Goal: Task Accomplishment & Management: Use online tool/utility

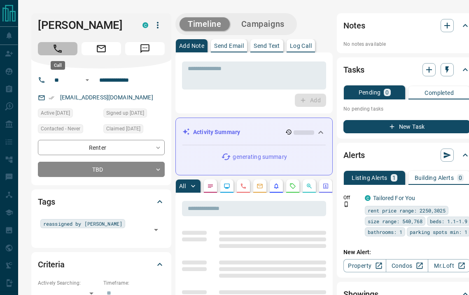
click at [62, 45] on icon "Call" at bounding box center [57, 48] width 11 height 11
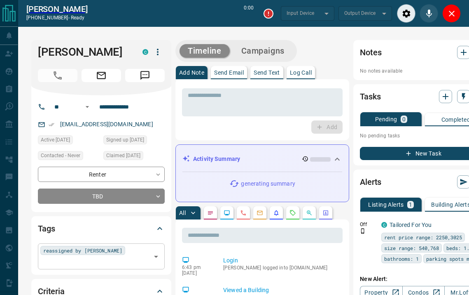
click at [118, 244] on div "reassigned by [PERSON_NAME] ​" at bounding box center [101, 256] width 127 height 26
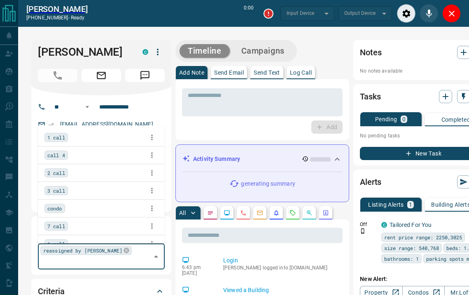
scroll to position [774, 0]
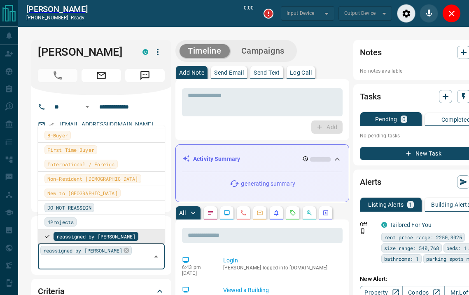
type input "*******"
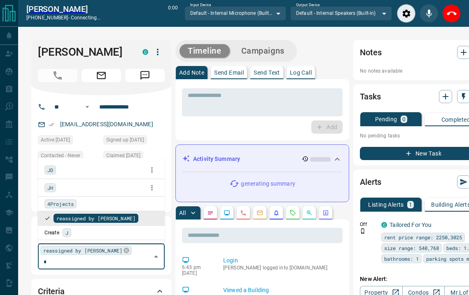
scroll to position [0, 0]
type input "**"
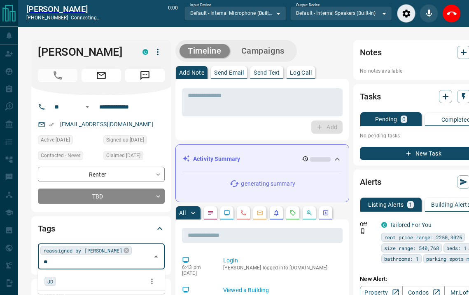
click at [54, 282] on div "JD" at bounding box center [50, 280] width 12 height 9
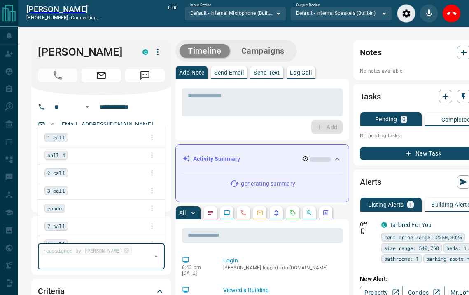
scroll to position [774, 0]
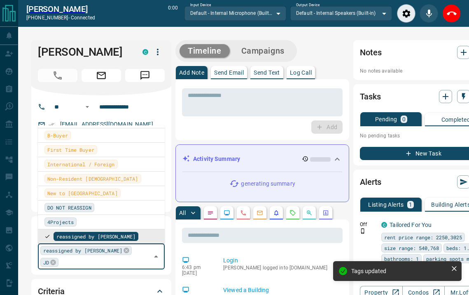
type input "*"
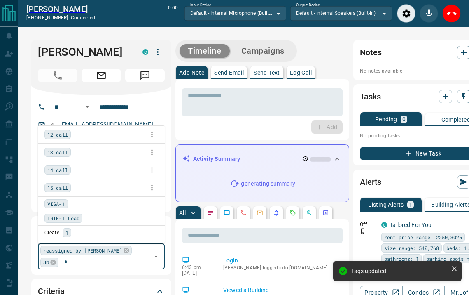
scroll to position [3, 0]
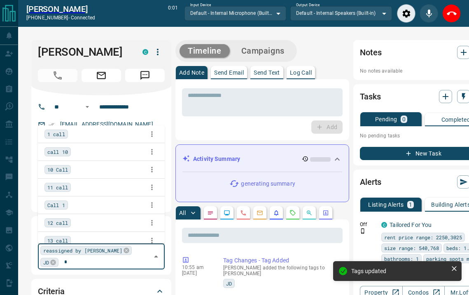
click at [61, 136] on span "1 call" at bounding box center [56, 134] width 18 height 8
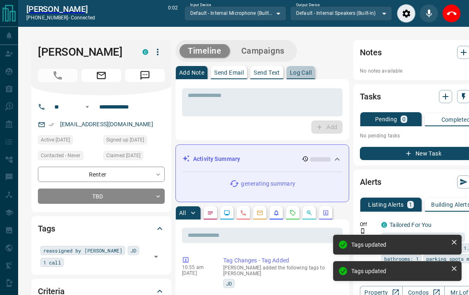
click at [302, 71] on p "Log Call" at bounding box center [301, 73] width 22 height 6
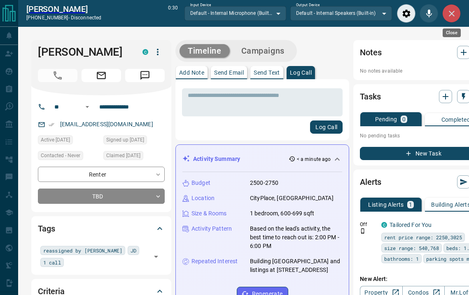
click at [451, 16] on icon "Close" at bounding box center [452, 14] width 10 height 10
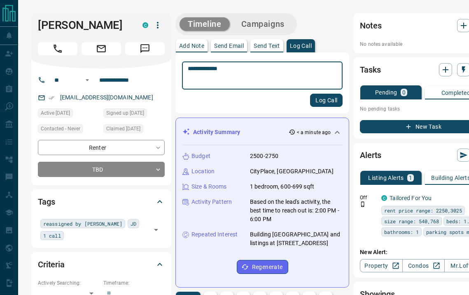
type textarea "**********"
click at [310, 98] on button "Log Call" at bounding box center [326, 100] width 33 height 13
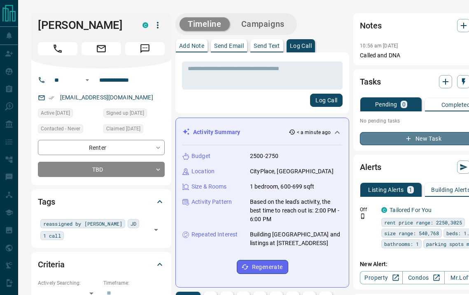
click at [386, 142] on button "New Task" at bounding box center [423, 138] width 127 height 13
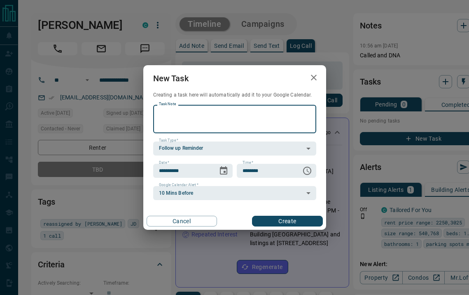
click at [268, 220] on button "Create" at bounding box center [287, 220] width 70 height 11
